Goal: Task Accomplishment & Management: Complete application form

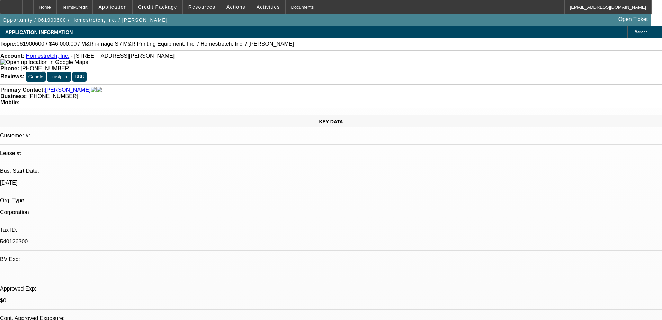
select select "0"
select select "0.1"
select select "0"
select select "2"
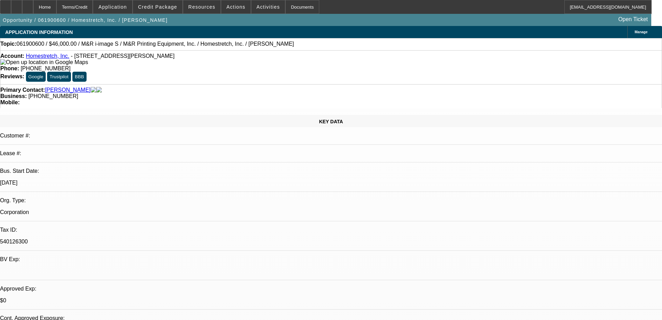
select select "0.1"
select select "0"
select select "2"
select select "0.1"
select select "1"
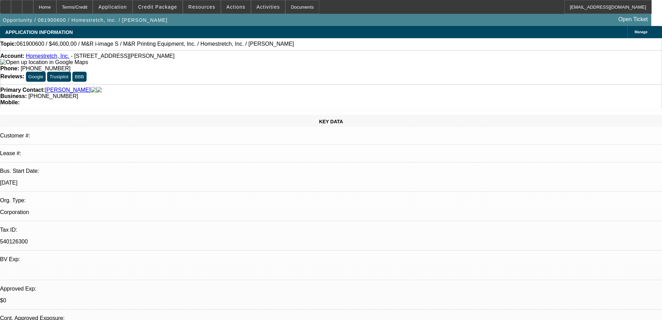
select select "2"
select select "4"
select select "1"
select select "2"
select select "4"
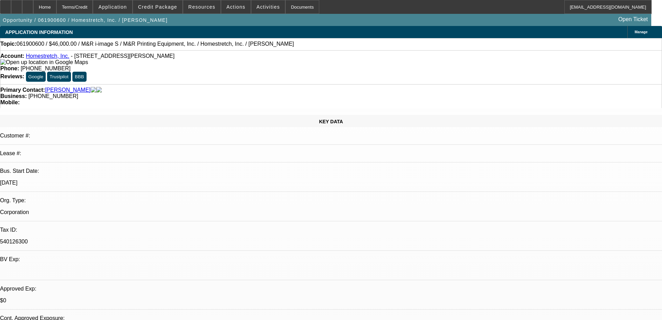
select select "1"
select select "2"
select select "4"
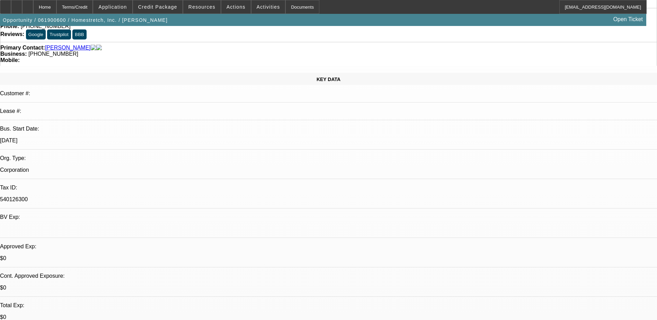
scroll to position [104, 0]
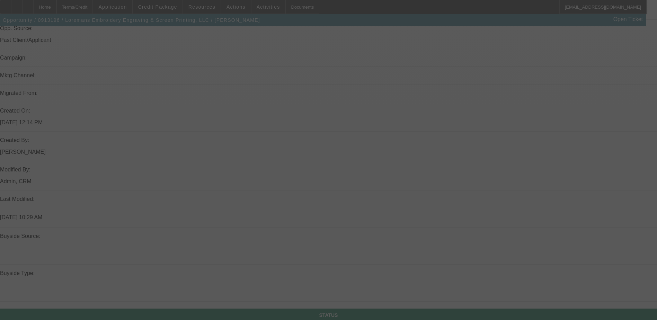
scroll to position [486, 0]
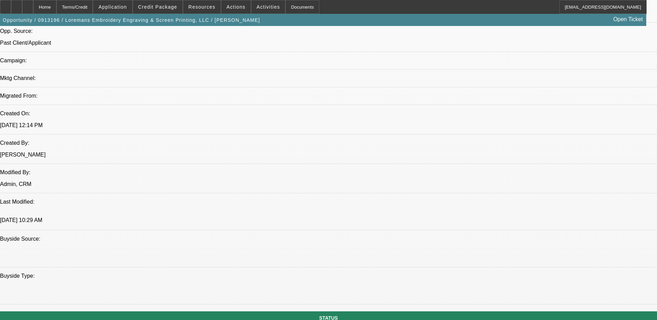
select select "0"
select select "2"
select select "0"
select select "2"
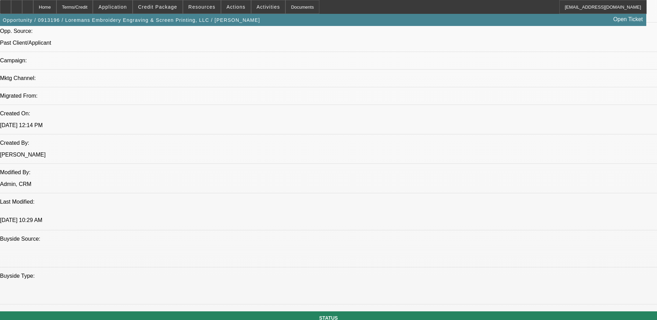
select select "0"
select select "2"
select select "0"
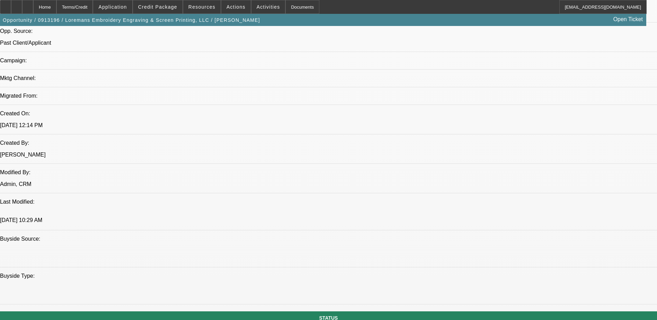
select select "2"
select select "0"
select select "1"
select select "2"
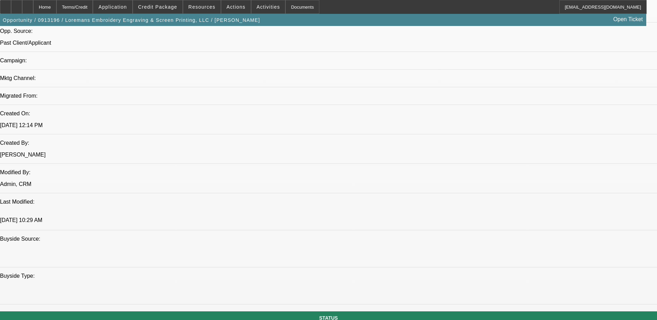
select select "1"
select select "2"
select select "1"
select select "2"
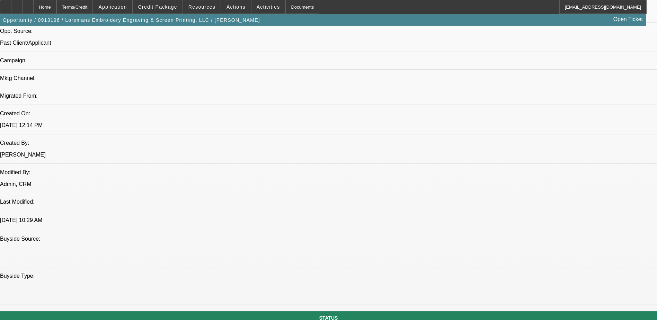
select select "2"
select select "1"
select select "2"
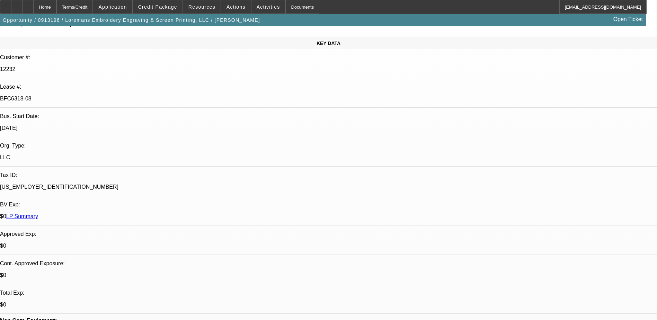
scroll to position [35, 0]
